Goal: Task Accomplishment & Management: Use online tool/utility

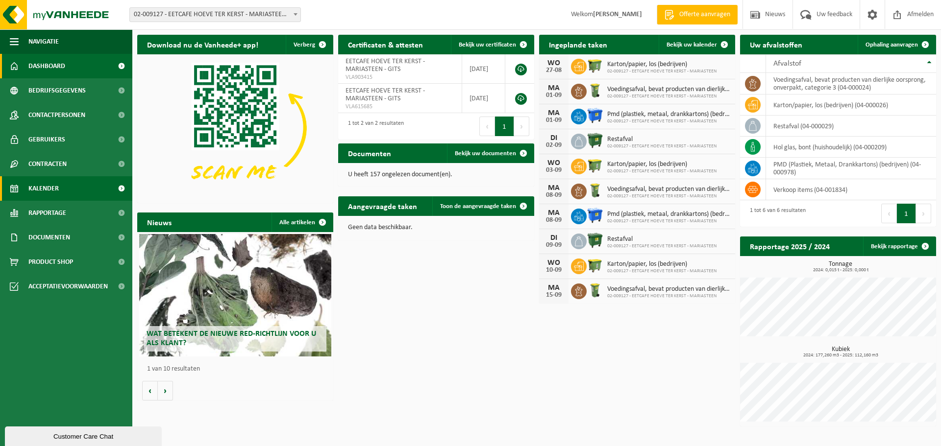
click at [59, 188] on link "Kalender" at bounding box center [66, 188] width 132 height 24
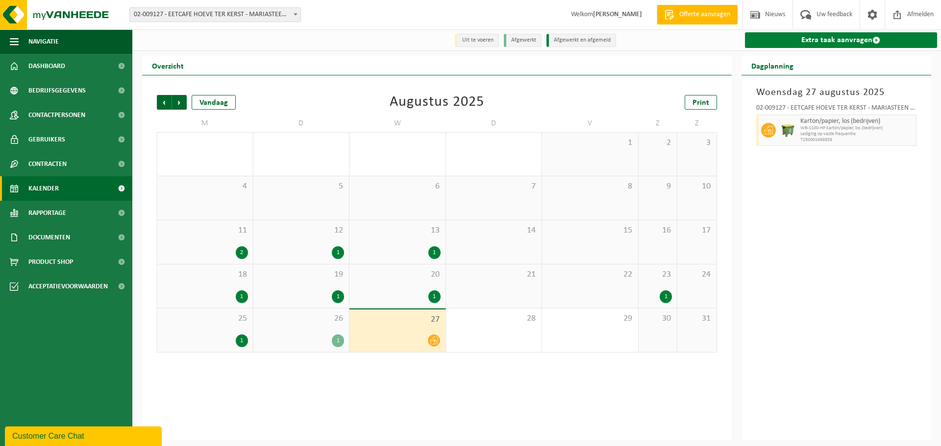
click at [770, 40] on link "Extra taak aanvragen" at bounding box center [841, 40] width 193 height 16
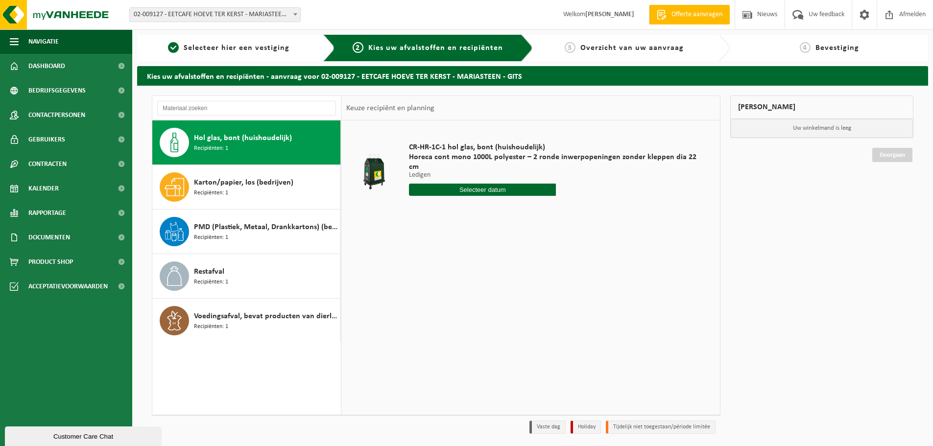
click at [214, 139] on span "Hol glas, bont (huishoudelijk)" at bounding box center [243, 138] width 98 height 12
click at [481, 184] on input "text" at bounding box center [482, 190] width 147 height 12
click at [523, 201] on icon at bounding box center [520, 202] width 16 height 16
click at [434, 232] on div "2" at bounding box center [435, 236] width 17 height 16
type input "Van 2025-09-02"
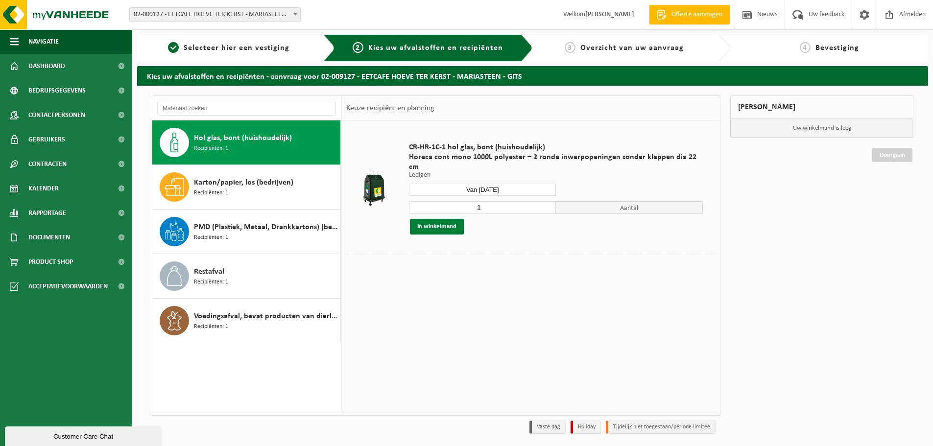
click at [427, 219] on button "In winkelmand" at bounding box center [437, 227] width 54 height 16
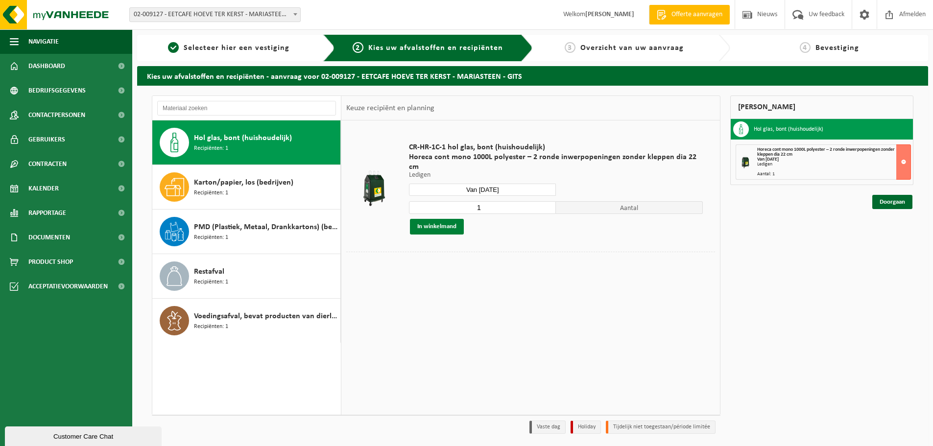
click at [430, 219] on button "In winkelmand" at bounding box center [437, 227] width 54 height 16
click at [891, 203] on link "Doorgaan" at bounding box center [892, 202] width 40 height 14
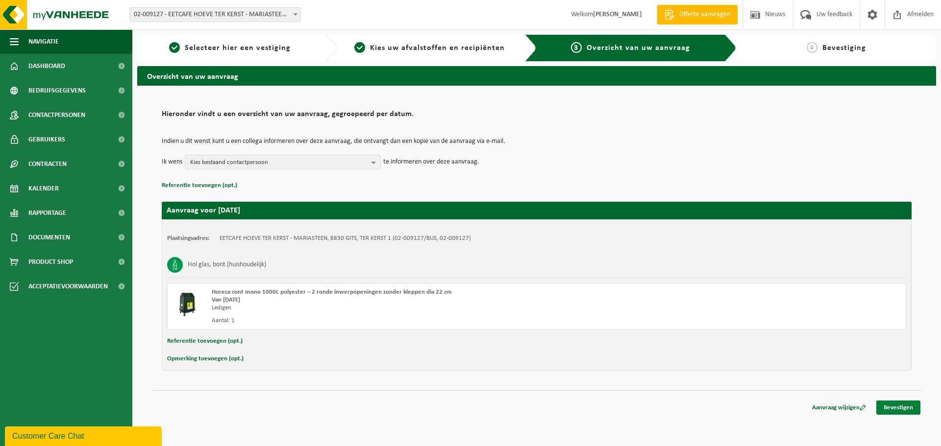
click at [885, 404] on link "Bevestigen" at bounding box center [898, 408] width 44 height 14
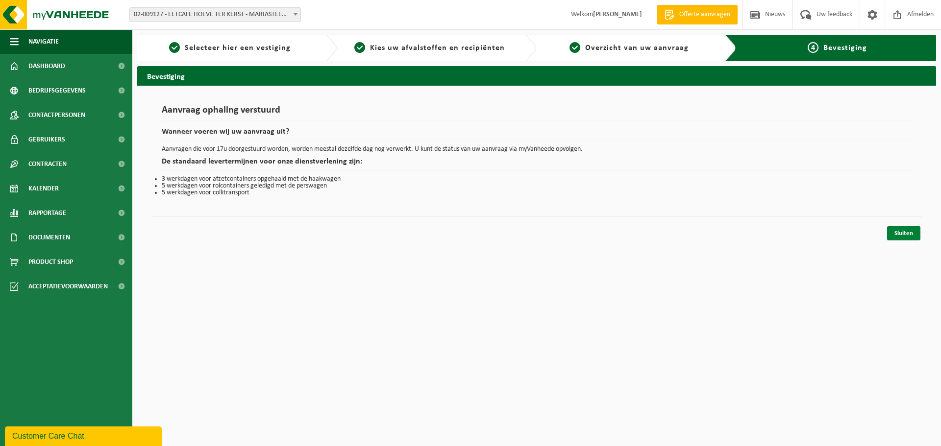
click at [901, 233] on link "Sluiten" at bounding box center [903, 233] width 33 height 14
